Goal: Transaction & Acquisition: Purchase product/service

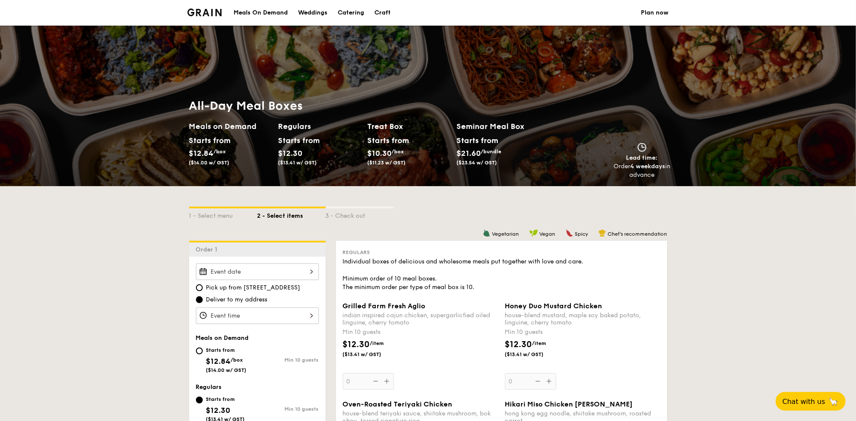
click at [374, 129] on h2 "Treat Box" at bounding box center [409, 126] width 82 height 12
click at [377, 148] on div "Starts from $10.30 /box ($11.23 w/ GST)" at bounding box center [387, 150] width 38 height 32
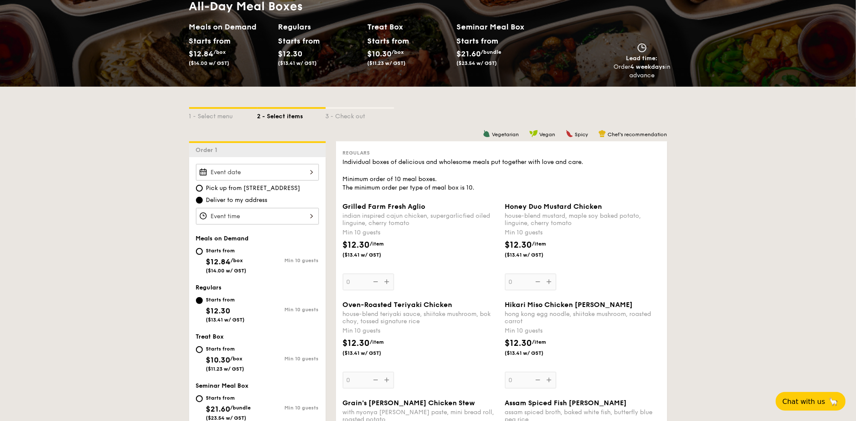
scroll to position [199, 0]
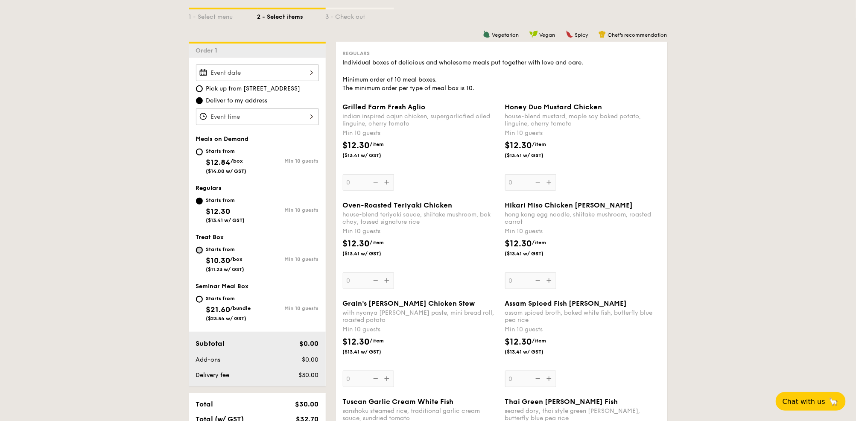
click at [200, 251] on input "Starts from $10.30 /box ($11.23 w/ GST) Min 10 guests" at bounding box center [199, 250] width 7 height 7
radio input "true"
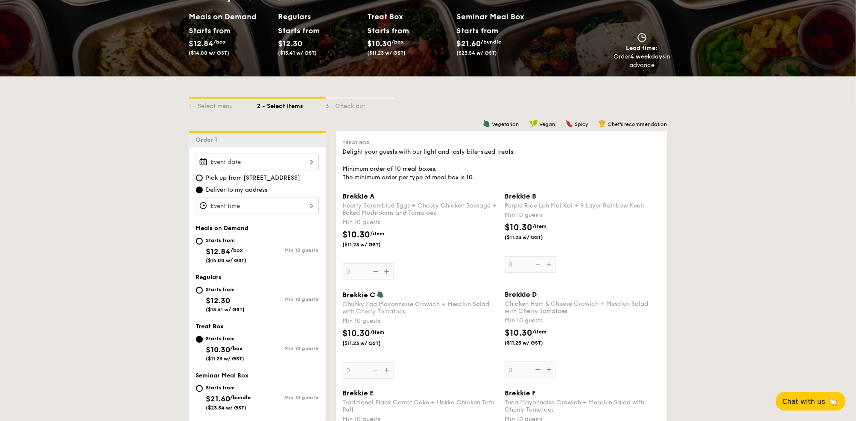
scroll to position [99, 0]
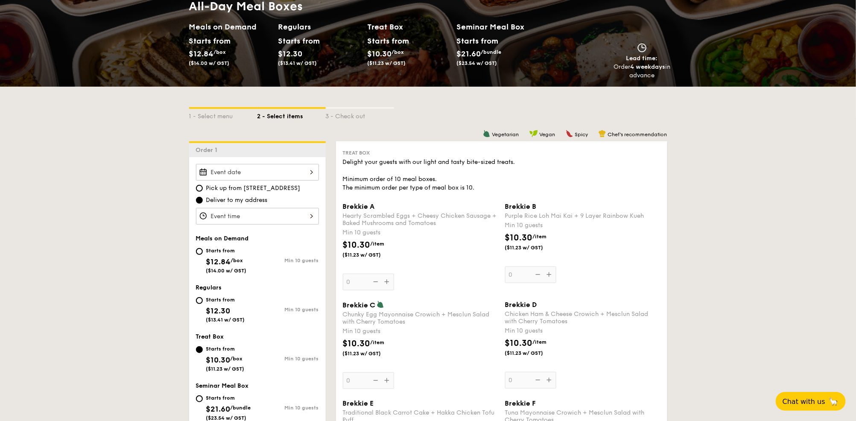
click at [225, 251] on div "Starts from" at bounding box center [226, 250] width 41 height 7
click at [203, 251] on input "Starts from $12.84 /box ($14.00 w/ GST) Min 10 guests" at bounding box center [199, 251] width 7 height 7
radio input "true"
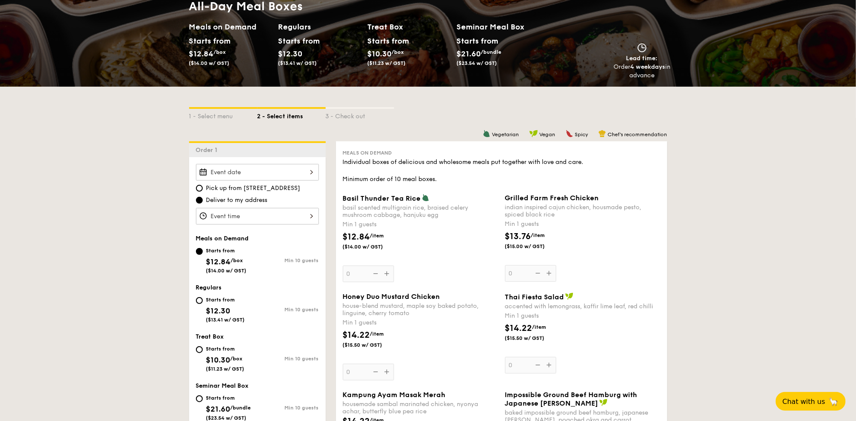
click at [222, 296] on div "Starts from" at bounding box center [225, 299] width 39 height 7
click at [203, 297] on input "Starts from $12.30 ($13.41 w/ GST) Min 10 guests" at bounding box center [199, 300] width 7 height 7
radio input "true"
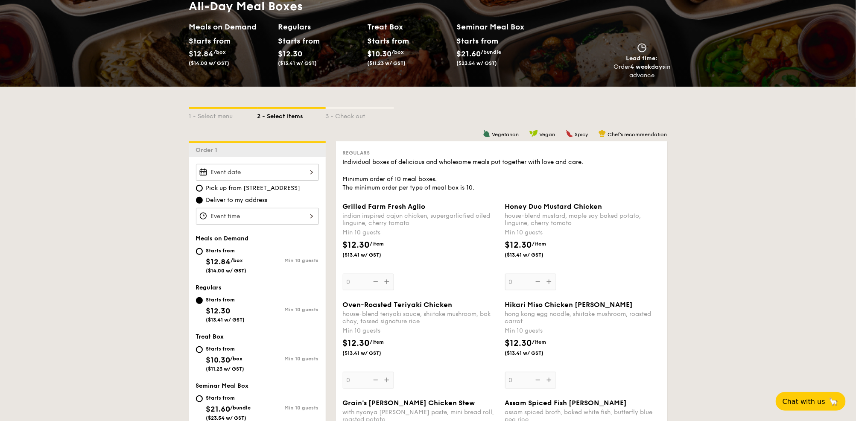
click at [226, 407] on span "$21.60" at bounding box center [218, 408] width 24 height 9
click at [203, 402] on input "Starts from $21.60 /bundle ($23.54 w/ GST) Min 10 guests" at bounding box center [199, 398] width 7 height 7
radio input "true"
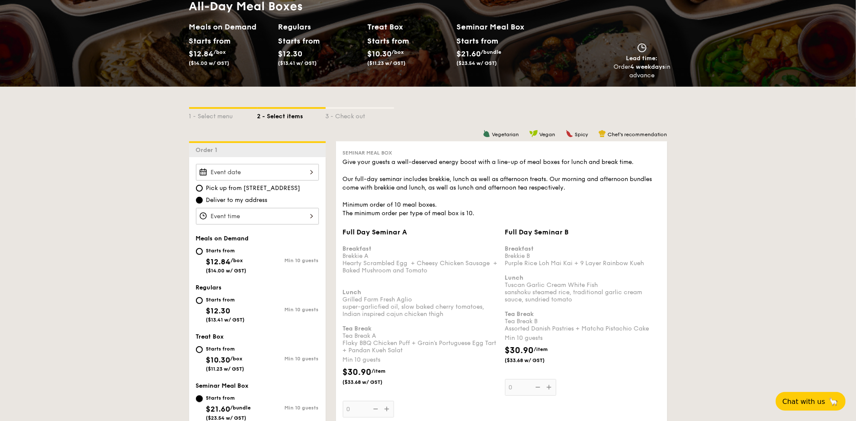
scroll to position [0, 0]
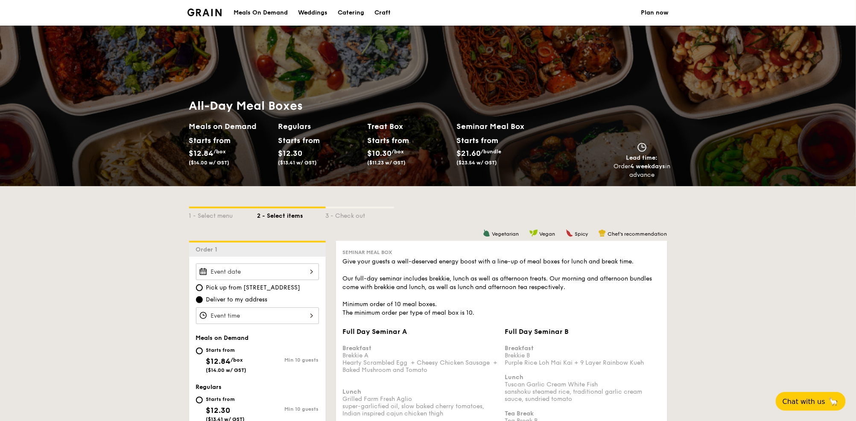
click at [353, 12] on div "Catering" at bounding box center [351, 13] width 26 height 26
select select
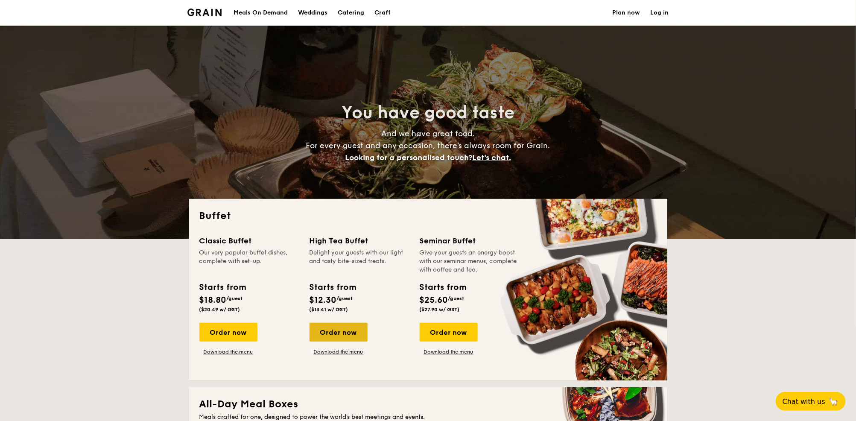
click at [343, 332] on div "Order now" at bounding box center [339, 332] width 58 height 19
